Goal: Information Seeking & Learning: Learn about a topic

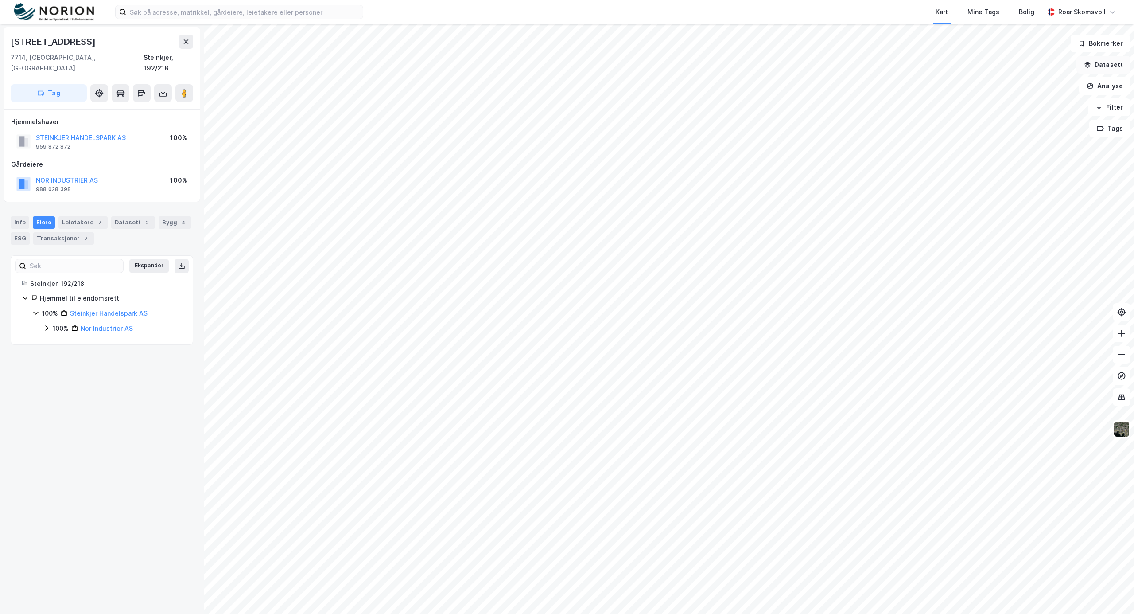
click at [1100, 66] on button "Datasett" at bounding box center [1104, 65] width 54 height 18
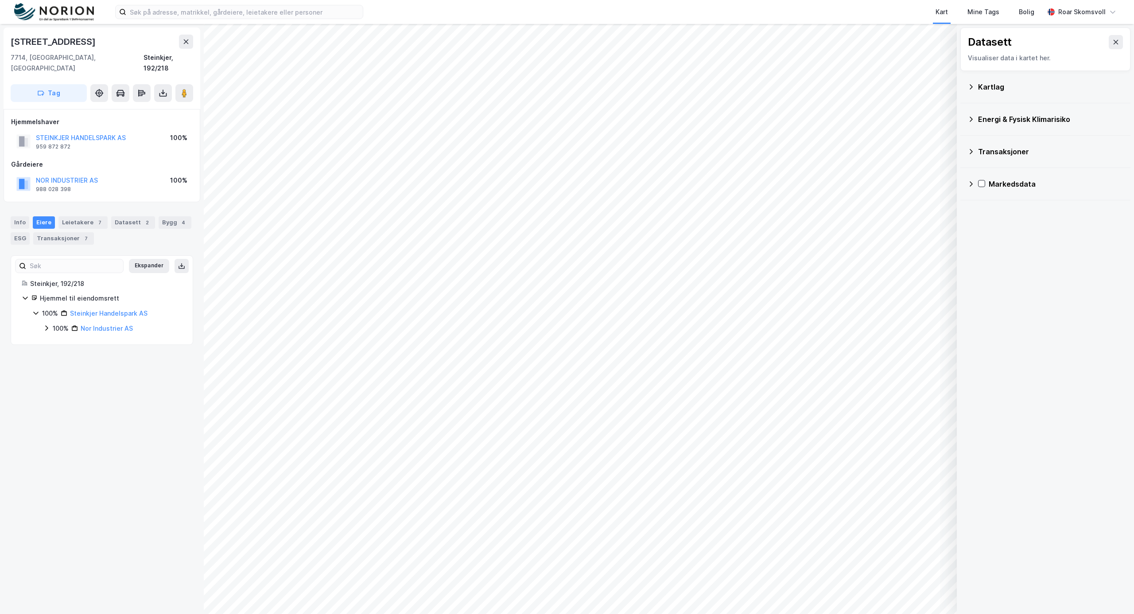
click at [968, 89] on icon at bounding box center [971, 86] width 7 height 7
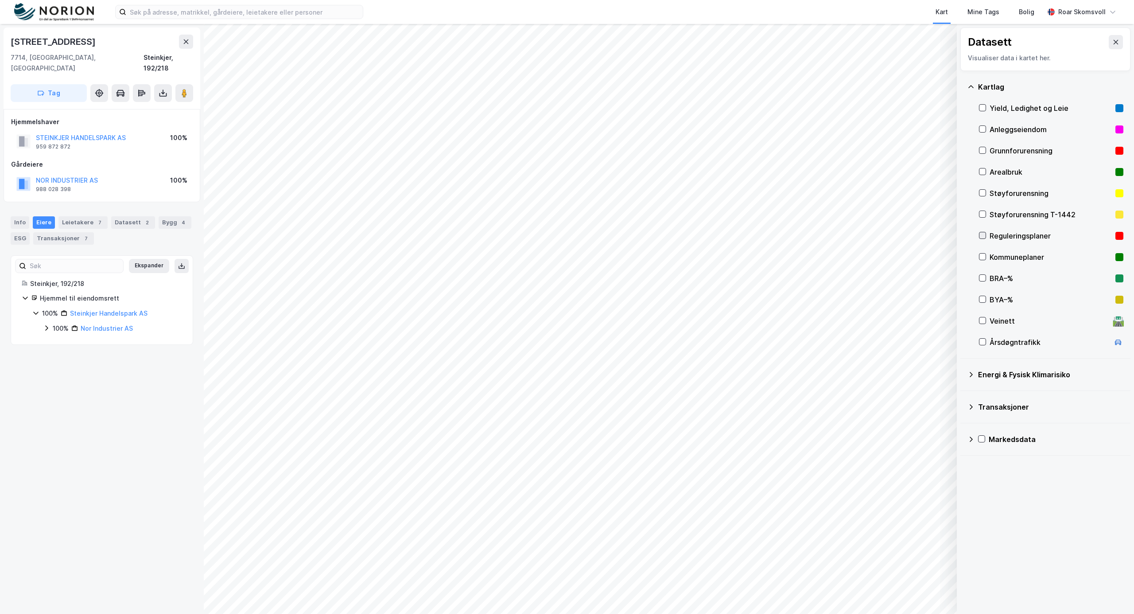
click at [984, 234] on icon at bounding box center [982, 235] width 5 height 3
click at [65, 402] on div "[STREET_ADDRESS], Trøndelag Steinkjer, 192/218 Tag Hjemmelshaver STEINKJER HAND…" at bounding box center [102, 319] width 204 height 590
click at [82, 216] on div "Leietakere 7" at bounding box center [82, 222] width 49 height 12
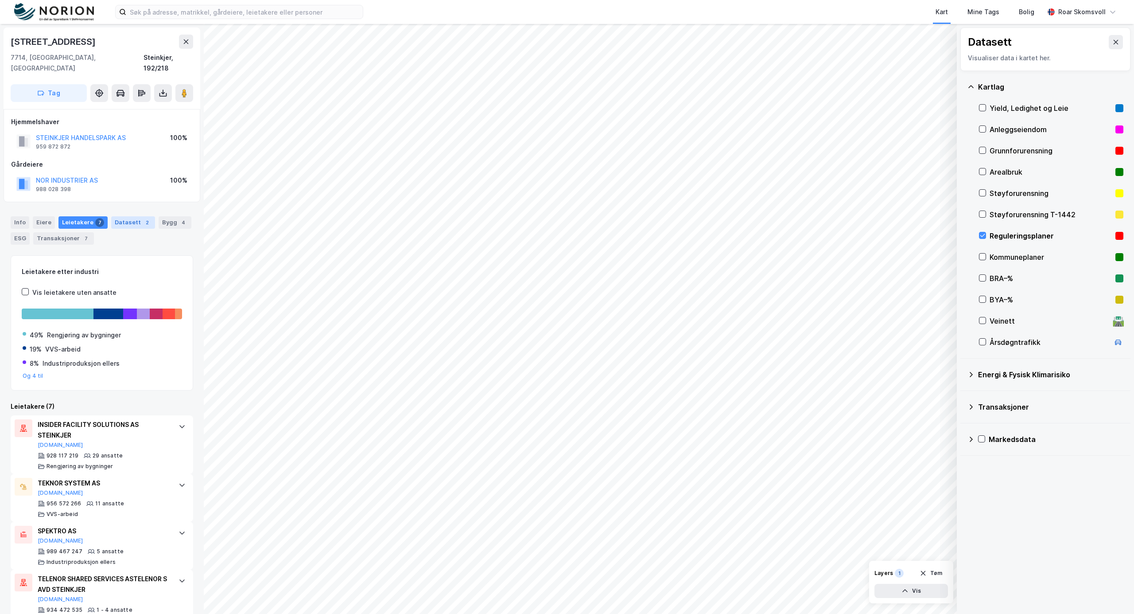
click at [122, 216] on div "Datasett 2" at bounding box center [133, 222] width 44 height 12
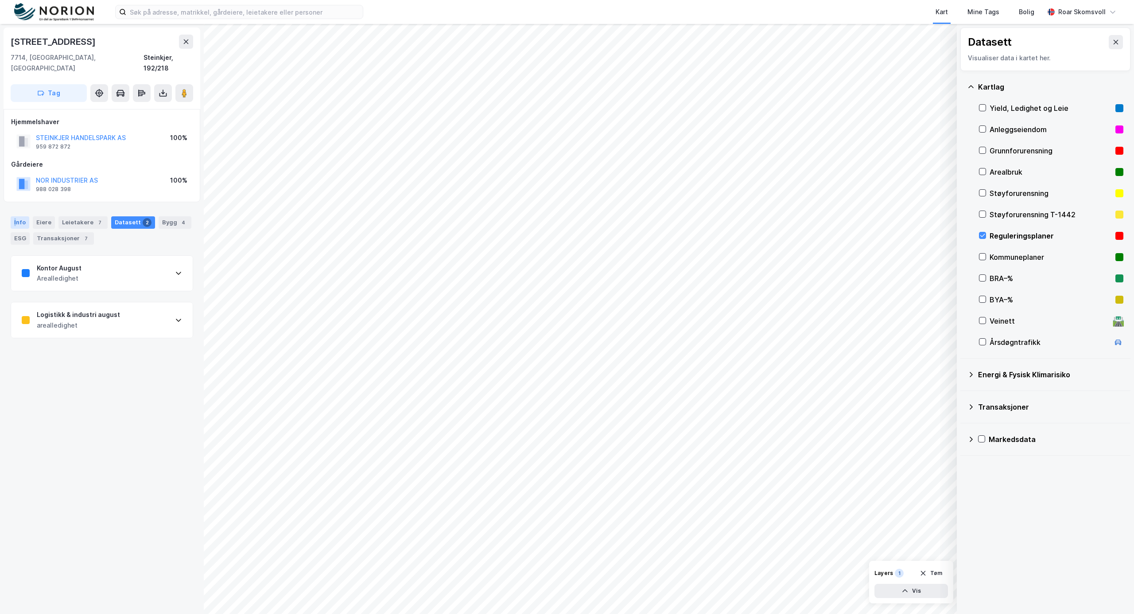
click at [15, 216] on div "Info" at bounding box center [20, 222] width 19 height 12
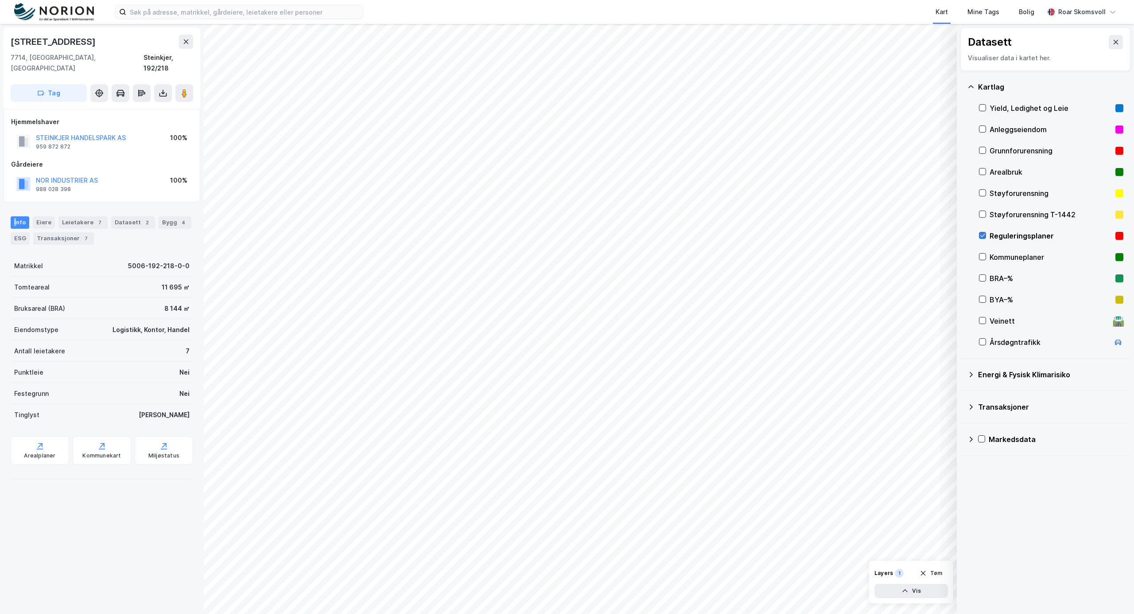
click at [985, 237] on icon at bounding box center [982, 235] width 6 height 6
click at [983, 256] on icon at bounding box center [982, 256] width 6 height 6
click at [982, 256] on icon at bounding box center [982, 256] width 6 height 6
drag, startPoint x: 980, startPoint y: 235, endPoint x: 981, endPoint y: 241, distance: 6.2
click at [980, 236] on icon at bounding box center [982, 235] width 6 height 6
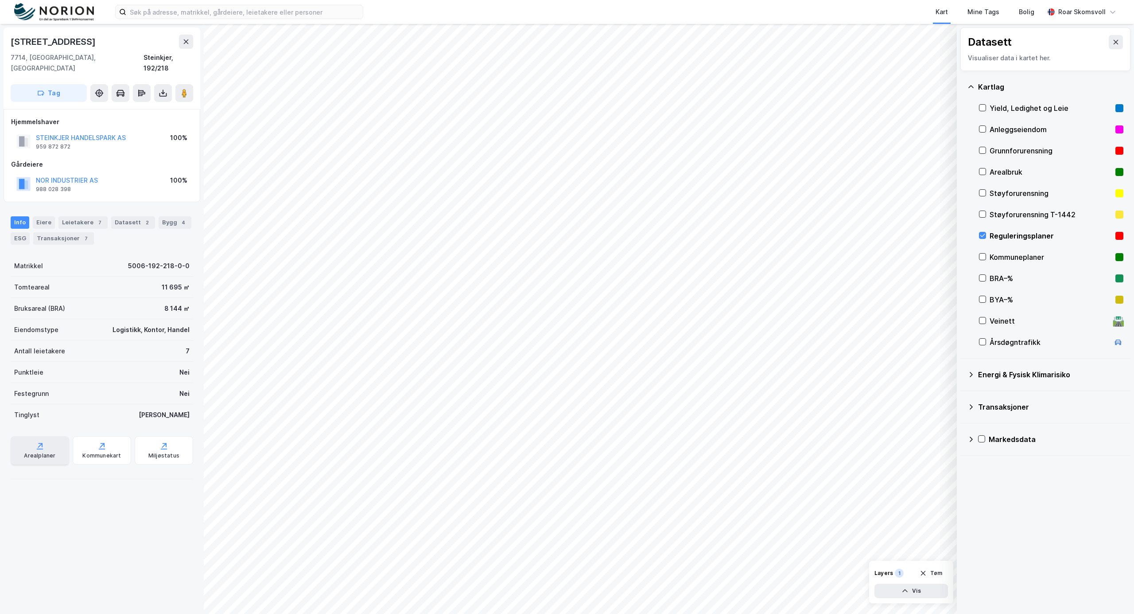
click at [34, 452] on div "Arealplaner" at bounding box center [39, 455] width 31 height 7
click at [98, 441] on icon at bounding box center [101, 445] width 9 height 9
